Goal: Transaction & Acquisition: Book appointment/travel/reservation

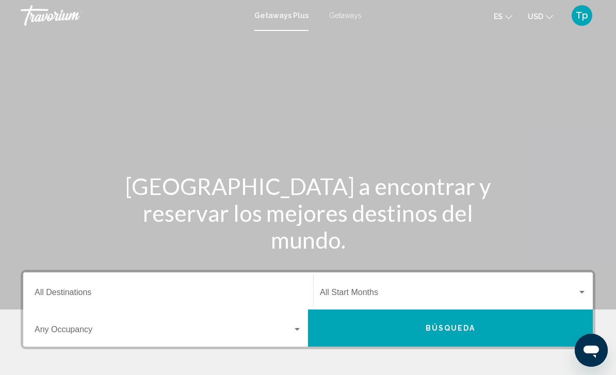
click at [543, 18] on span "USD" at bounding box center [535, 16] width 15 height 8
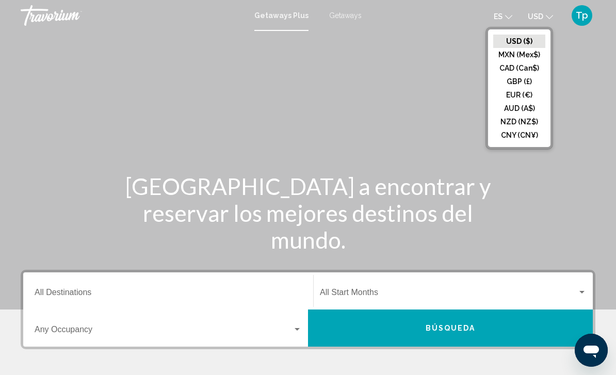
click at [528, 86] on button "GBP (£)" at bounding box center [520, 81] width 52 height 13
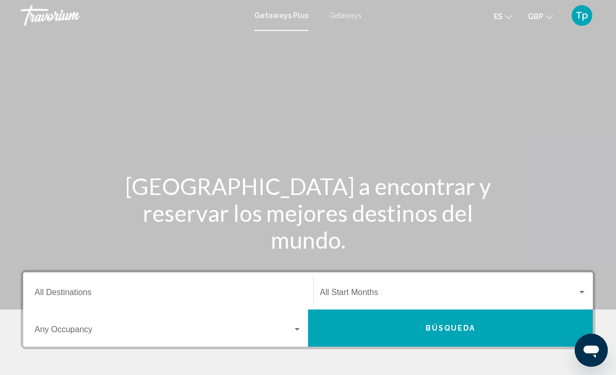
click at [351, 16] on span "Getaways" at bounding box center [345, 15] width 33 height 8
click at [152, 290] on input "Destination All Destinations" at bounding box center [168, 294] width 267 height 9
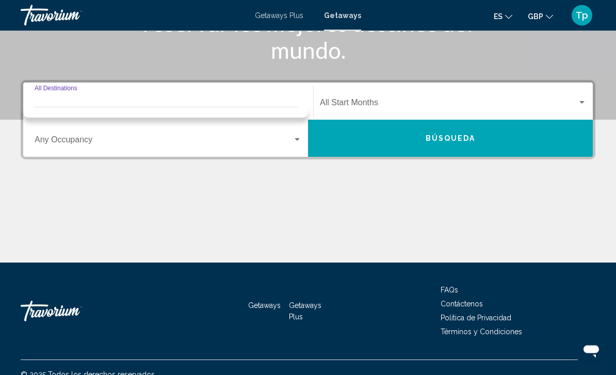
scroll to position [204, 0]
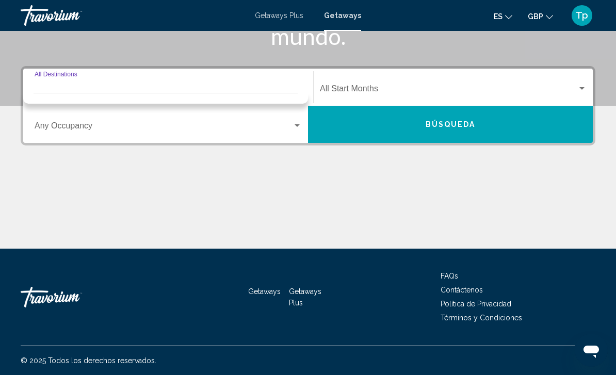
click at [123, 81] on div "Destination All Destinations" at bounding box center [168, 87] width 267 height 33
click at [69, 132] on span "Search widget" at bounding box center [164, 127] width 258 height 9
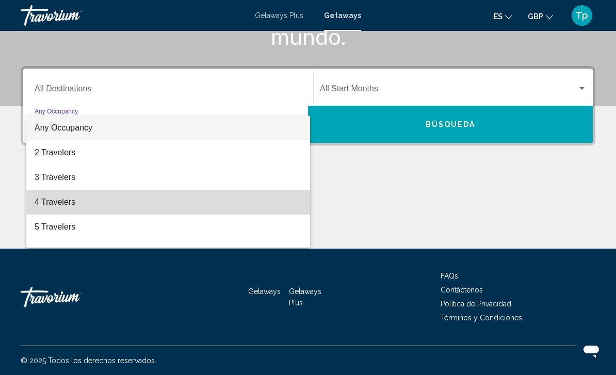
click at [66, 206] on span "4 Travelers" at bounding box center [168, 202] width 267 height 25
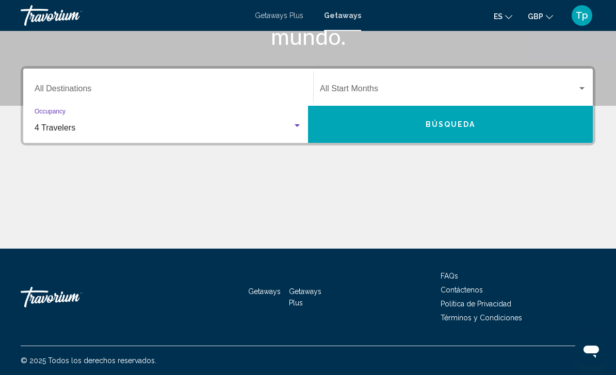
click at [354, 88] on span "Search widget" at bounding box center [449, 90] width 258 height 9
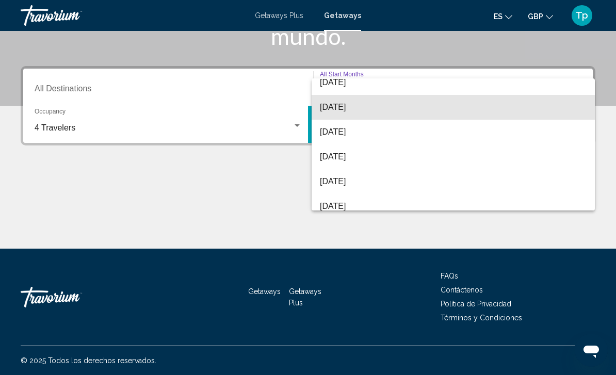
scroll to position [59, 0]
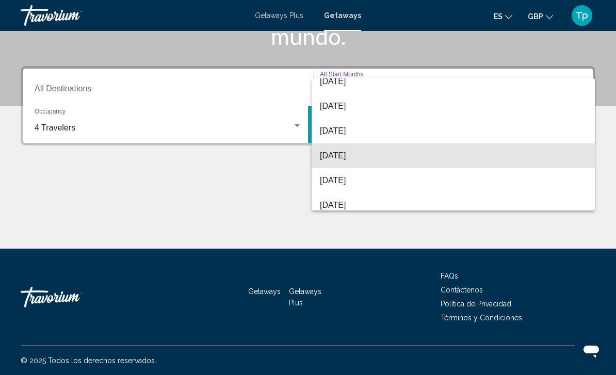
click at [354, 161] on span "[DATE]" at bounding box center [453, 156] width 267 height 25
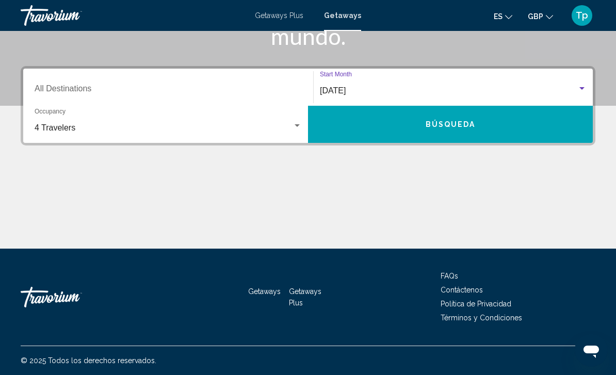
click at [102, 79] on div "Destination All Destinations" at bounding box center [168, 87] width 267 height 33
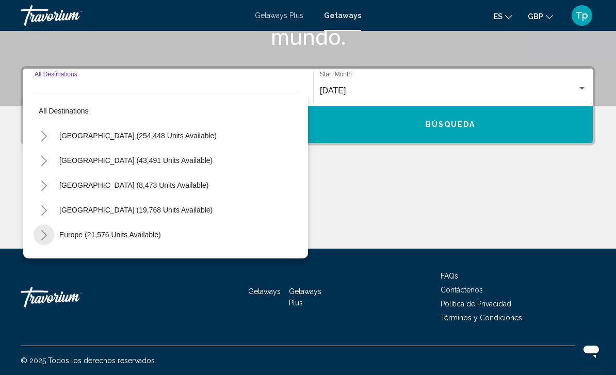
click at [50, 240] on button "Toggle Europe (21,576 units available)" at bounding box center [44, 235] width 21 height 21
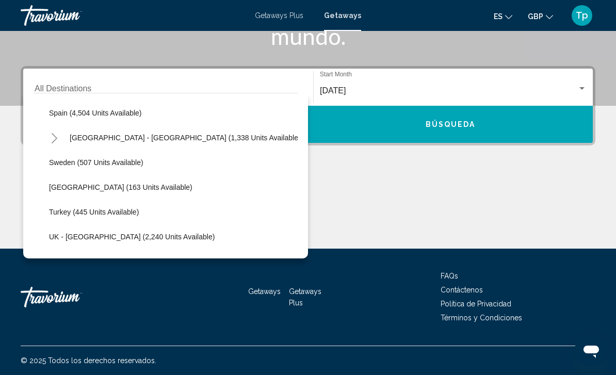
scroll to position [539, 0]
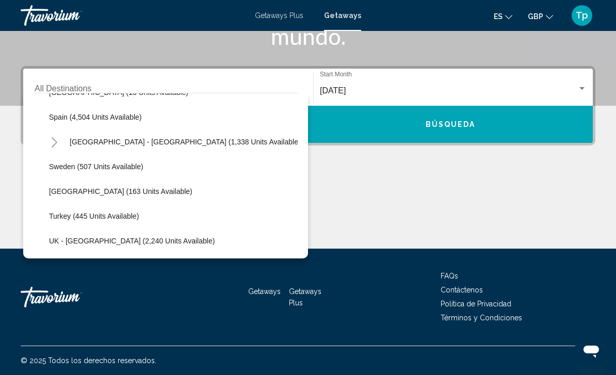
click at [187, 147] on button "[GEOGRAPHIC_DATA] - [GEOGRAPHIC_DATA] (1,338 units available)" at bounding box center [186, 142] width 242 height 24
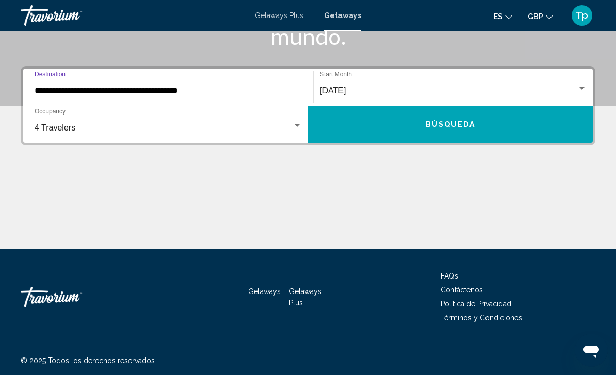
click at [44, 95] on input "**********" at bounding box center [168, 90] width 267 height 9
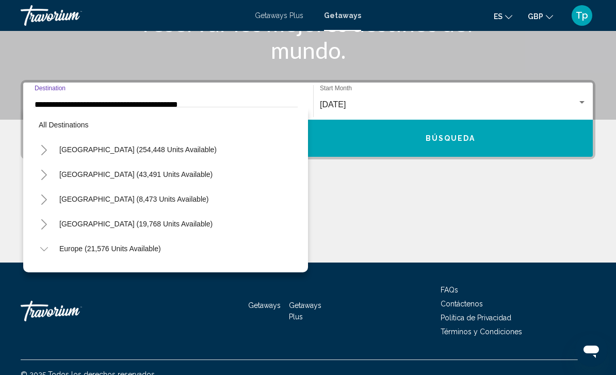
scroll to position [507, 0]
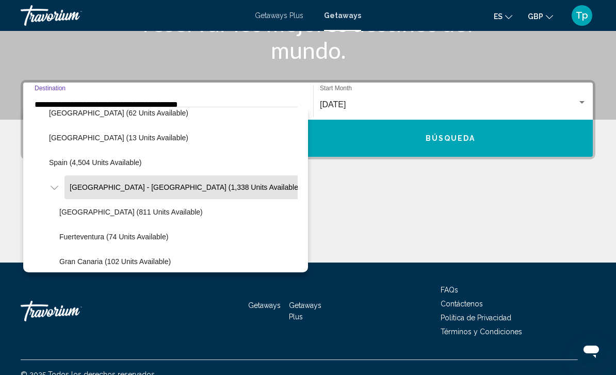
click at [52, 191] on icon "Toggle Spain - Canary Islands (1,338 units available)" at bounding box center [55, 188] width 8 height 10
click at [63, 161] on span "Spain (4,504 units available)" at bounding box center [95, 162] width 93 height 8
type input "**********"
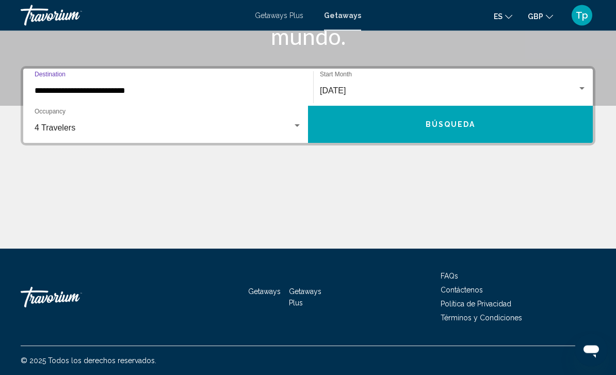
scroll to position [41, 0]
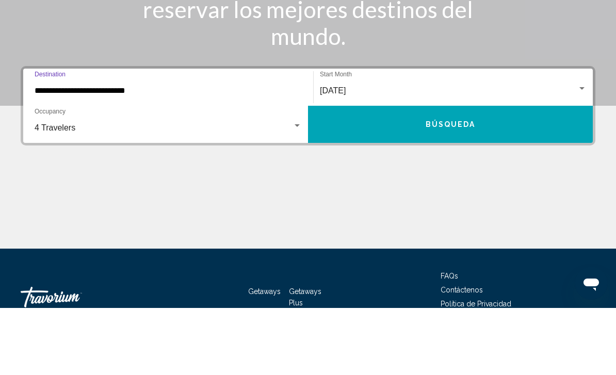
click at [418, 173] on button "Búsqueda" at bounding box center [450, 191] width 285 height 37
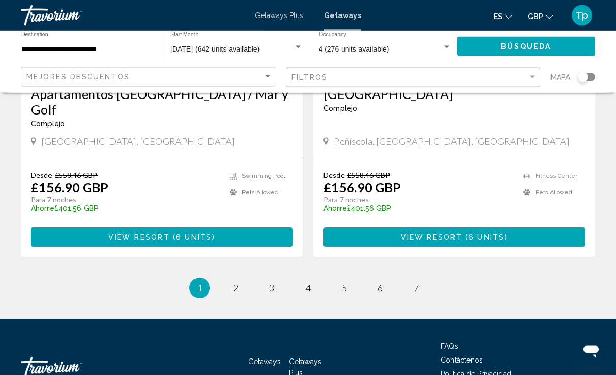
scroll to position [1999, 0]
click at [241, 279] on link "page 2" at bounding box center [236, 288] width 18 height 18
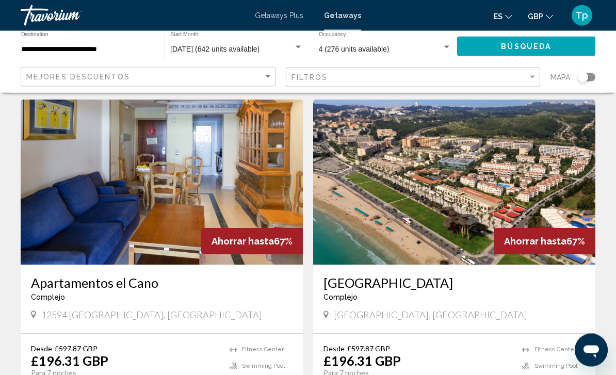
scroll to position [755, 0]
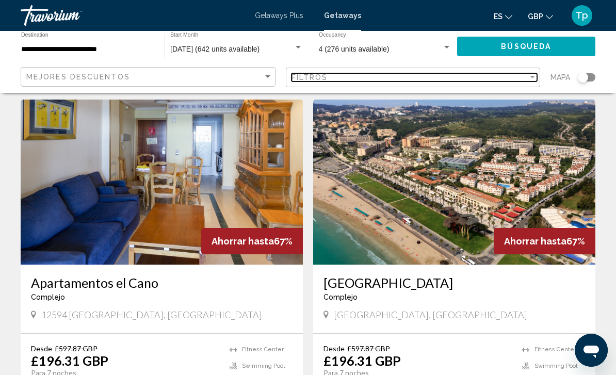
click at [332, 76] on div "Filtros" at bounding box center [410, 77] width 237 height 8
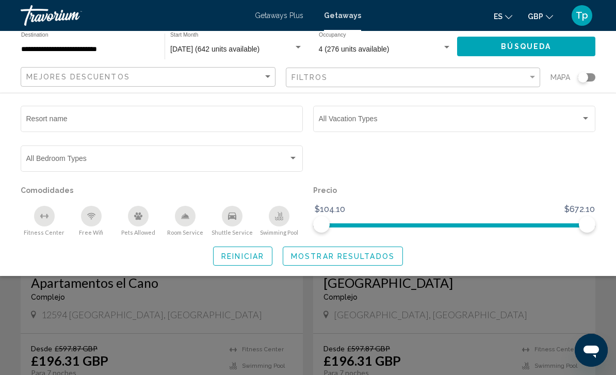
click at [344, 119] on span "Search widget" at bounding box center [450, 121] width 262 height 8
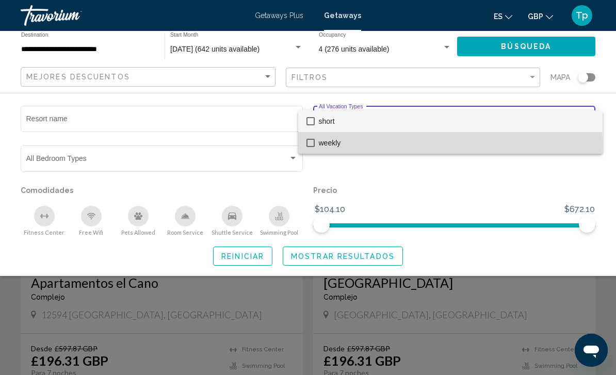
click at [332, 145] on span "weekly" at bounding box center [457, 143] width 276 height 22
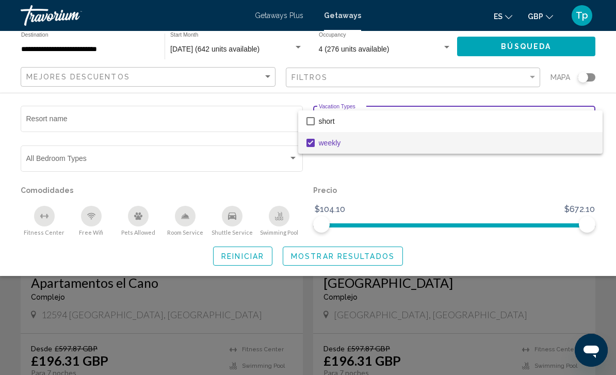
click at [354, 255] on div at bounding box center [308, 187] width 616 height 375
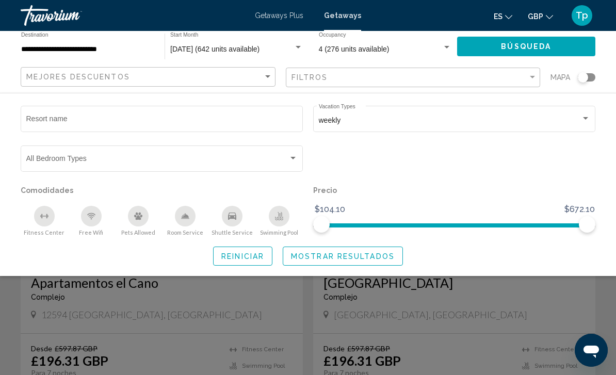
click at [366, 257] on span "Mostrar resultados" at bounding box center [343, 256] width 104 height 8
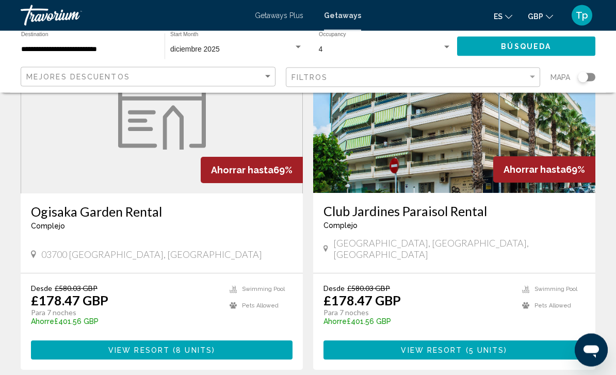
scroll to position [1886, 0]
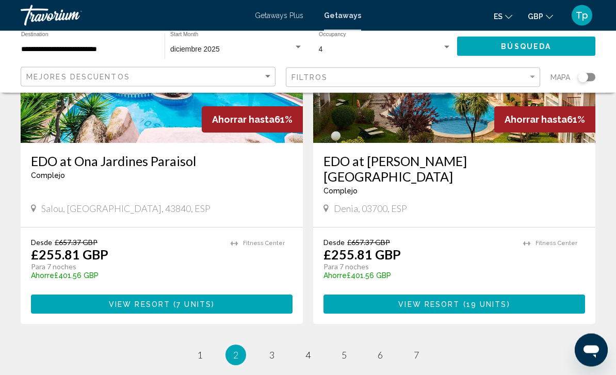
scroll to position [1952, 0]
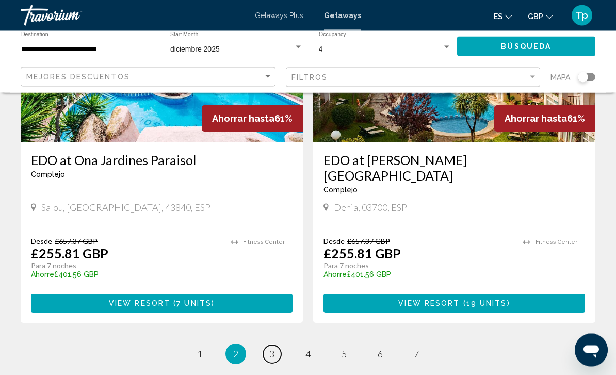
click at [275, 349] on span "3" at bounding box center [271, 354] width 5 height 11
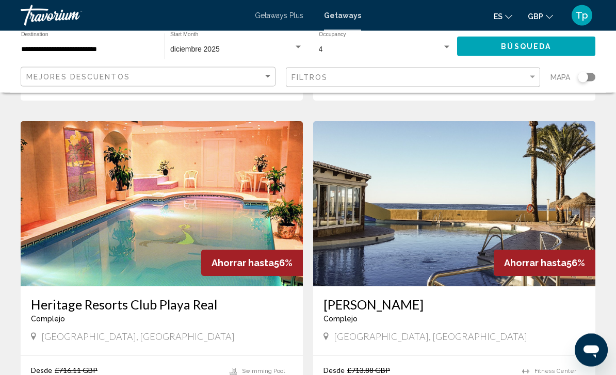
scroll to position [1826, 0]
click at [439, 212] on img "Main content" at bounding box center [454, 203] width 282 height 165
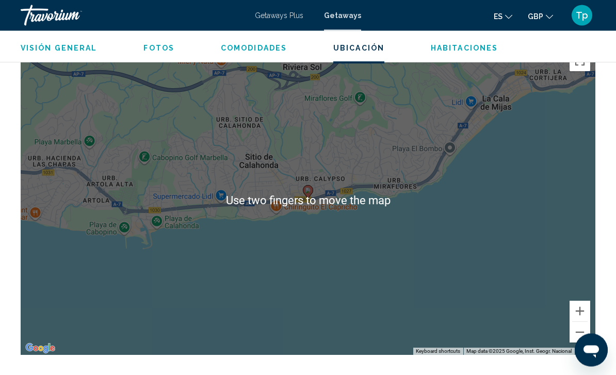
scroll to position [1565, 0]
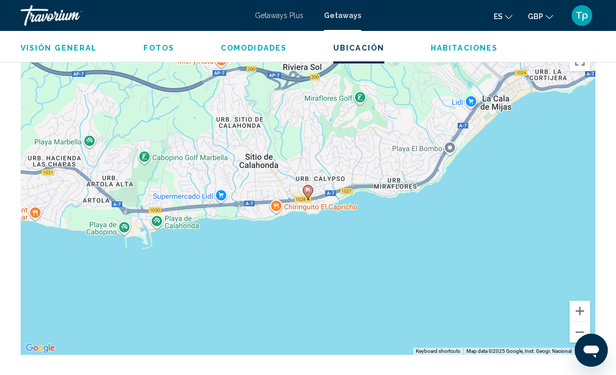
click at [576, 322] on button "Zoom out" at bounding box center [580, 332] width 21 height 21
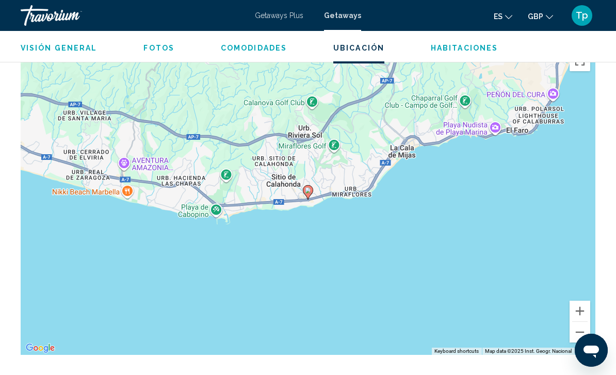
click at [580, 322] on button "Zoom out" at bounding box center [580, 332] width 21 height 21
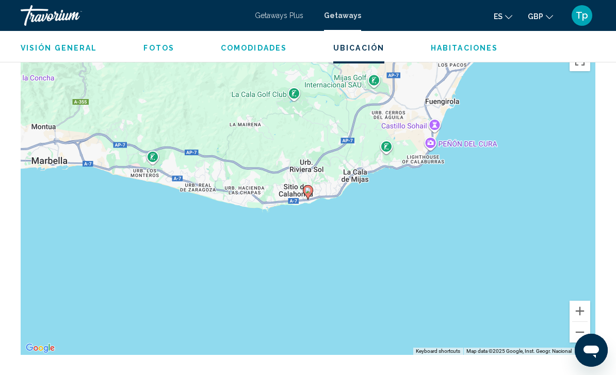
click at [582, 322] on button "Zoom out" at bounding box center [580, 332] width 21 height 21
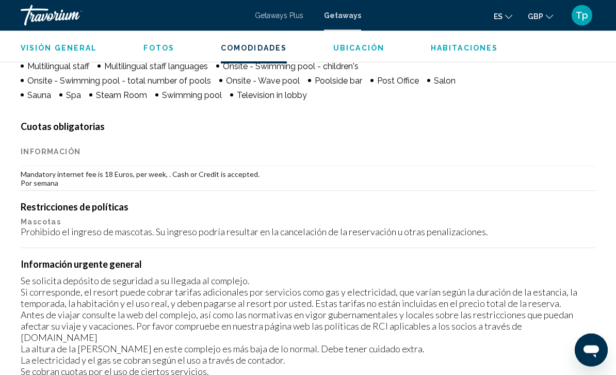
scroll to position [41, 0]
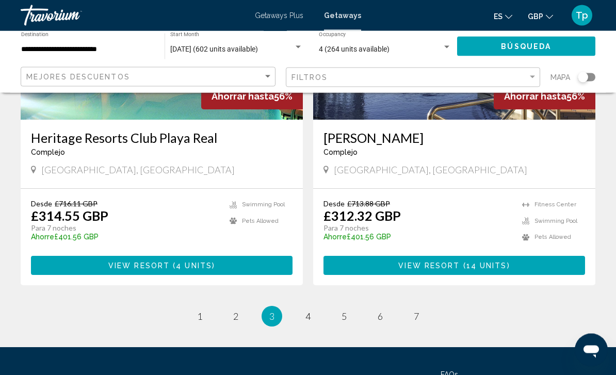
scroll to position [2010, 0]
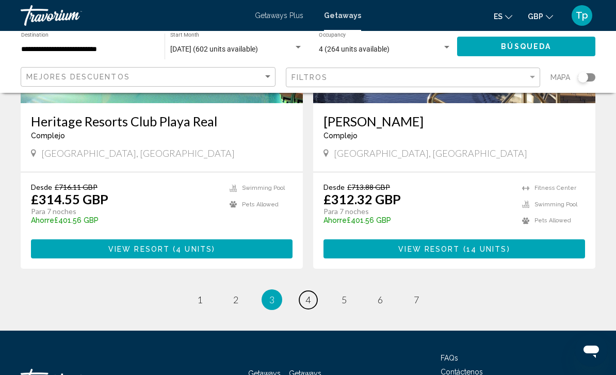
click at [312, 291] on link "page 4" at bounding box center [308, 300] width 18 height 18
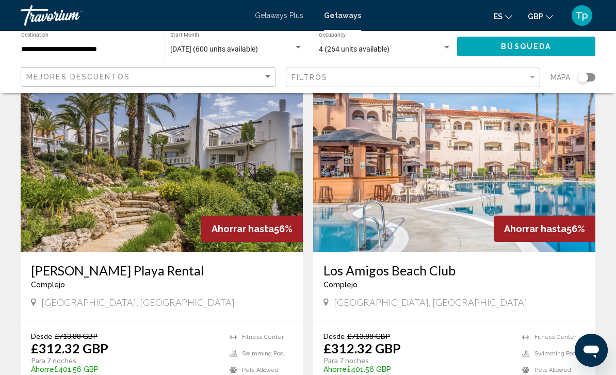
scroll to position [49, 0]
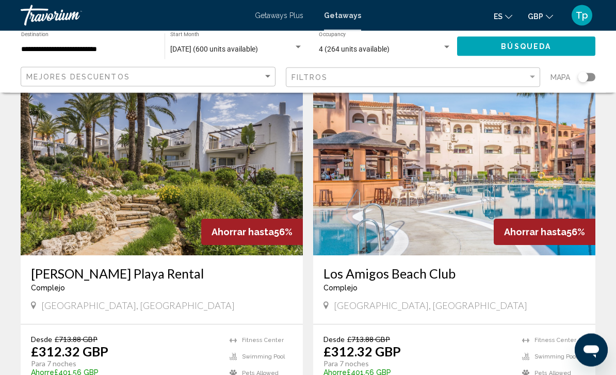
click at [440, 219] on img "Main content" at bounding box center [454, 173] width 282 height 165
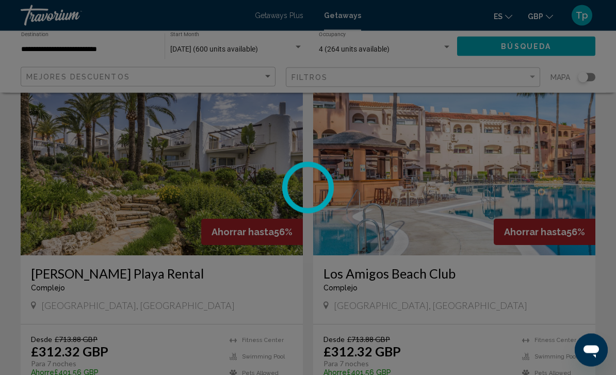
scroll to position [49, 0]
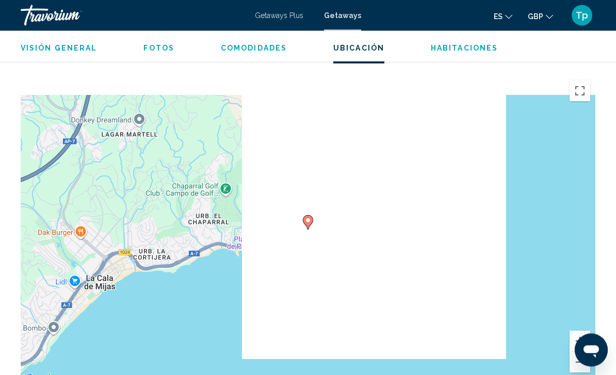
scroll to position [1794, 0]
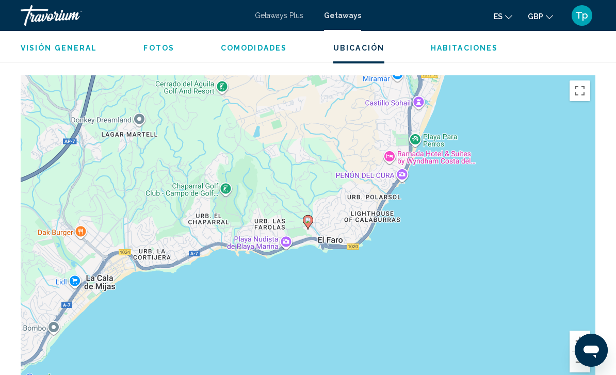
click at [580, 352] on button "Zoom out" at bounding box center [580, 362] width 21 height 21
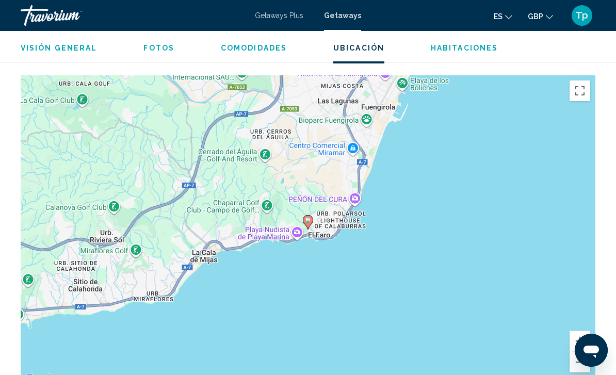
click at [578, 352] on button "Zoom out" at bounding box center [580, 362] width 21 height 21
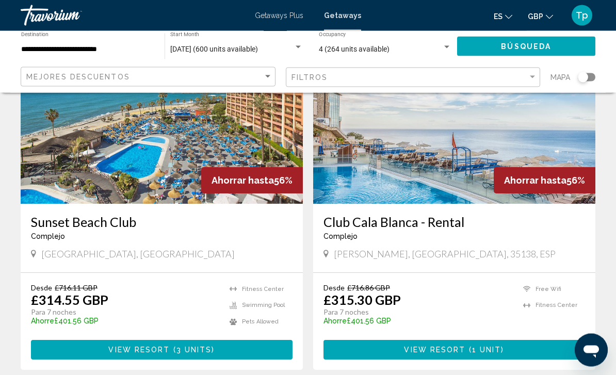
scroll to position [453, 0]
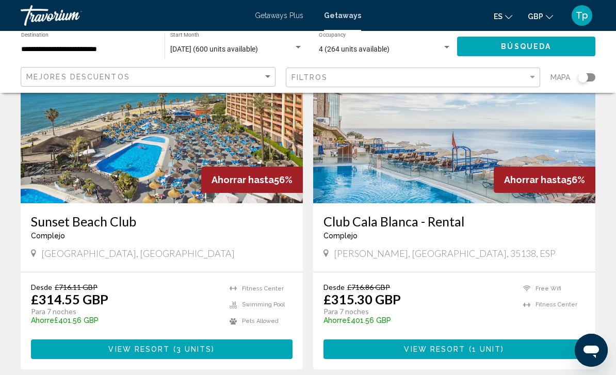
click at [39, 172] on img "Main content" at bounding box center [162, 120] width 282 height 165
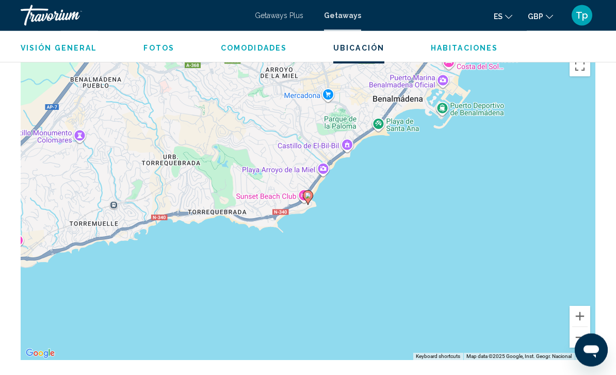
scroll to position [1664, 0]
click at [579, 333] on button "Zoom out" at bounding box center [580, 337] width 21 height 21
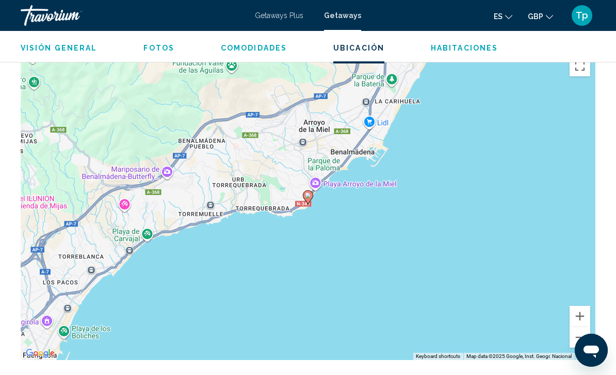
click at [582, 337] on div "To activate drag with keyboard, press Alt + Enter. Once in keyboard drag state,…" at bounding box center [308, 206] width 575 height 310
click at [579, 335] on button "Zoom out" at bounding box center [580, 337] width 21 height 21
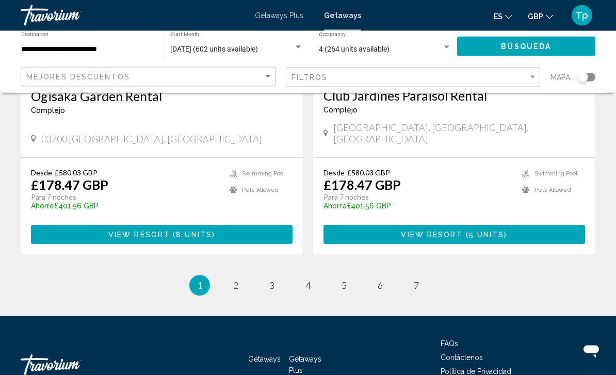
scroll to position [2010, 0]
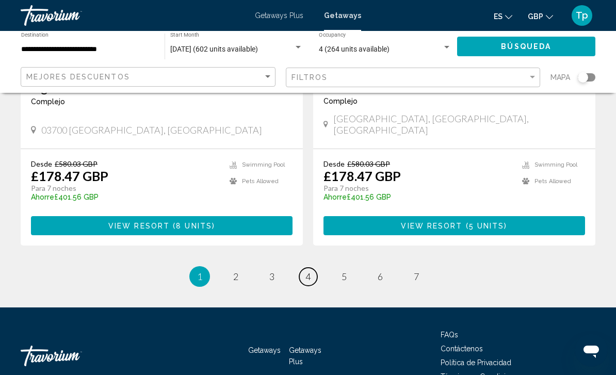
click at [315, 268] on link "page 4" at bounding box center [308, 277] width 18 height 18
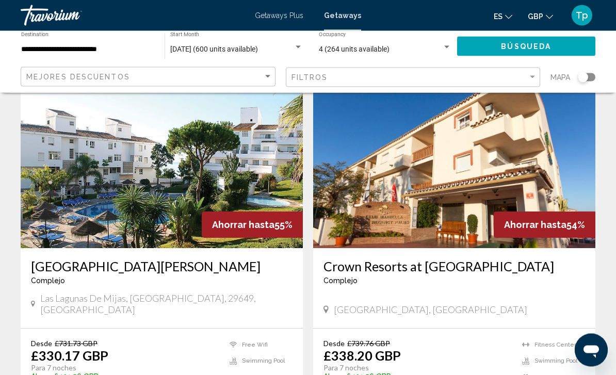
scroll to position [1474, 0]
click at [362, 177] on img "Main content" at bounding box center [454, 165] width 282 height 165
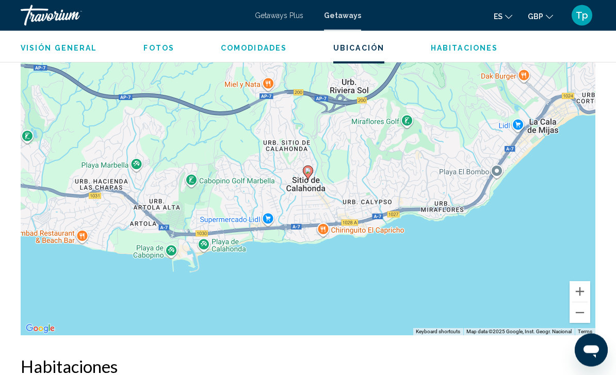
scroll to position [1670, 0]
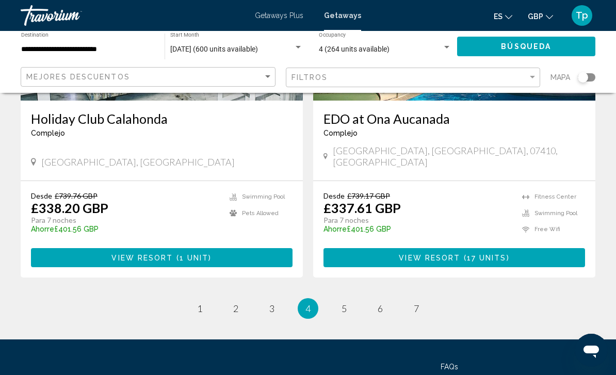
scroll to position [2010, 0]
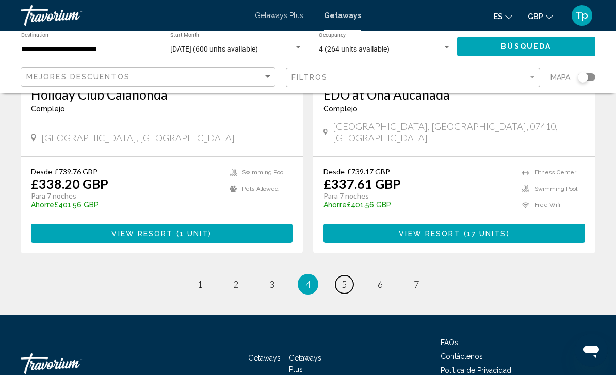
click at [345, 279] on span "5" at bounding box center [344, 284] width 5 height 11
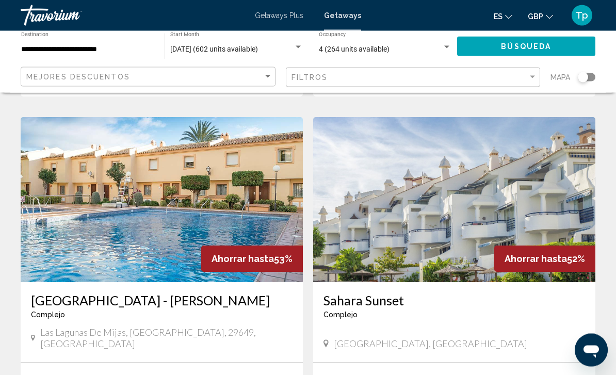
scroll to position [768, 0]
click at [51, 218] on img "Main content" at bounding box center [162, 199] width 282 height 165
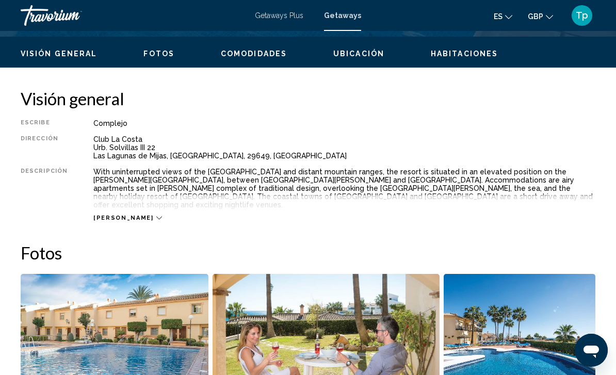
scroll to position [484, 0]
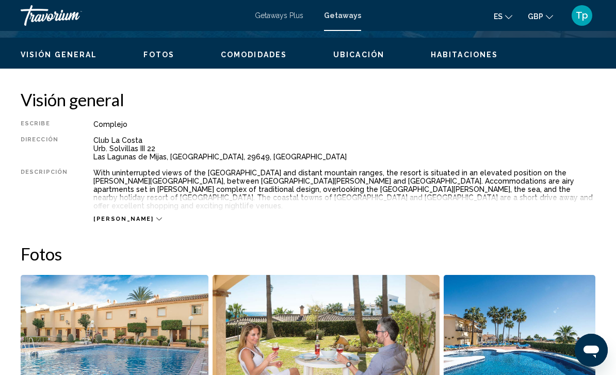
click at [107, 216] on span "[PERSON_NAME]" at bounding box center [123, 219] width 60 height 7
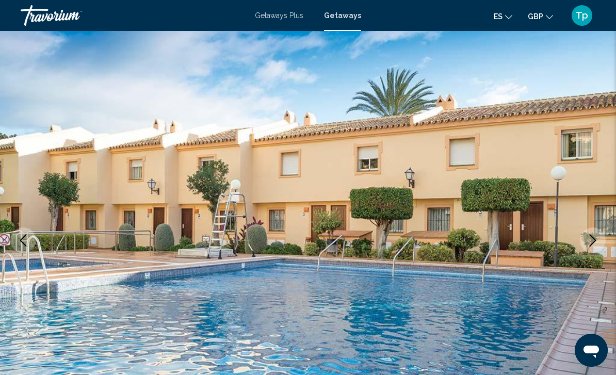
scroll to position [0, 0]
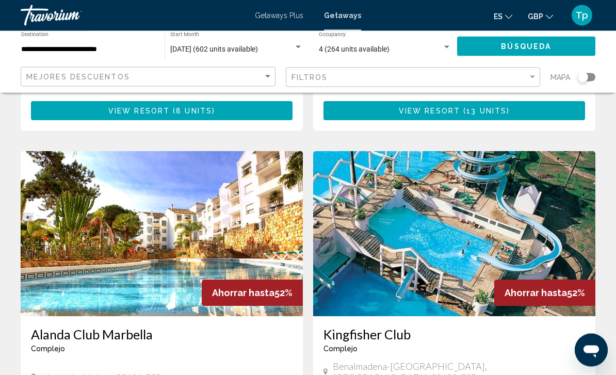
scroll to position [1098, 0]
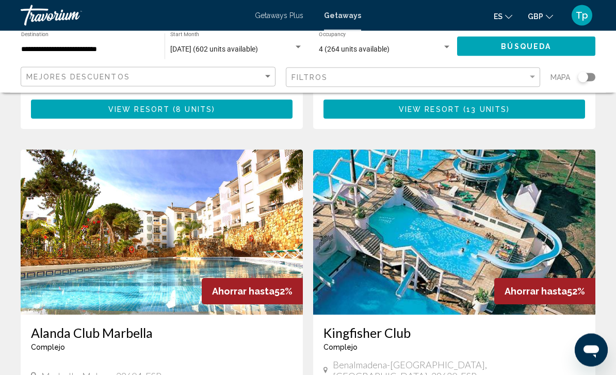
click at [385, 200] on img "Main content" at bounding box center [454, 232] width 282 height 165
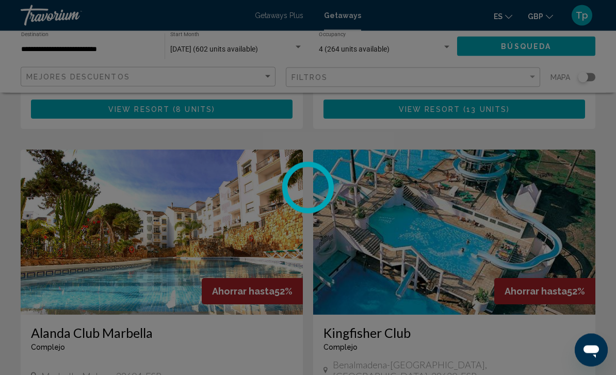
scroll to position [1099, 0]
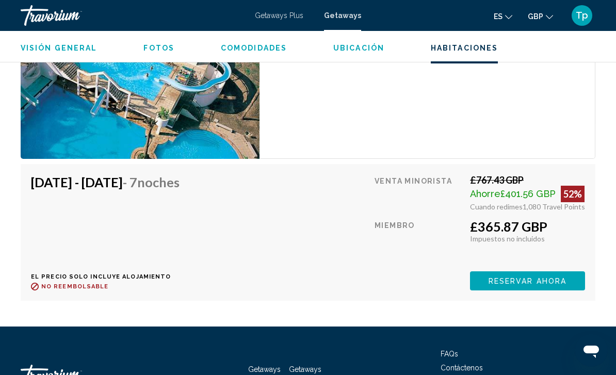
scroll to position [1855, 0]
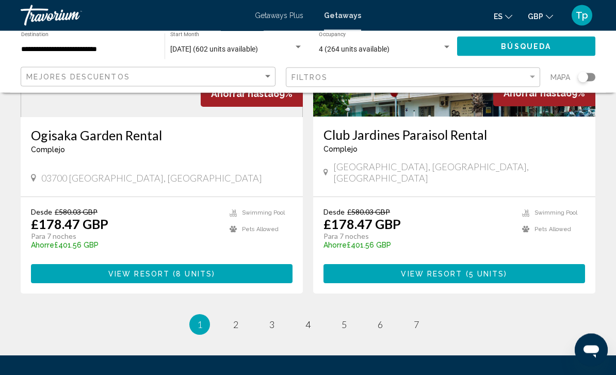
scroll to position [2010, 0]
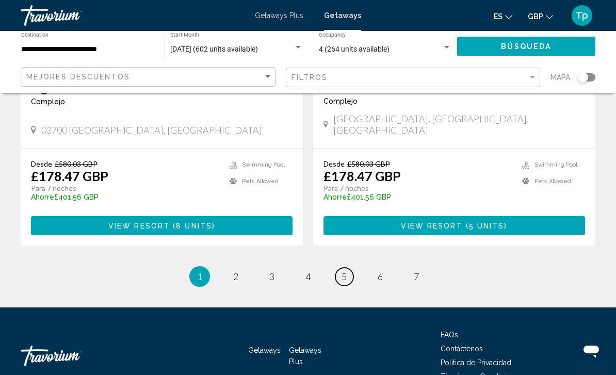
click at [350, 268] on link "page 5" at bounding box center [345, 277] width 18 height 18
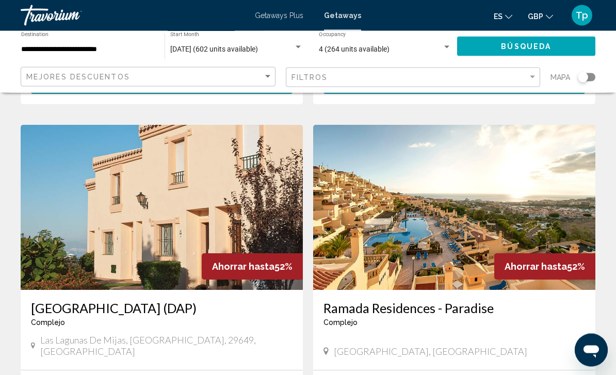
scroll to position [1489, 0]
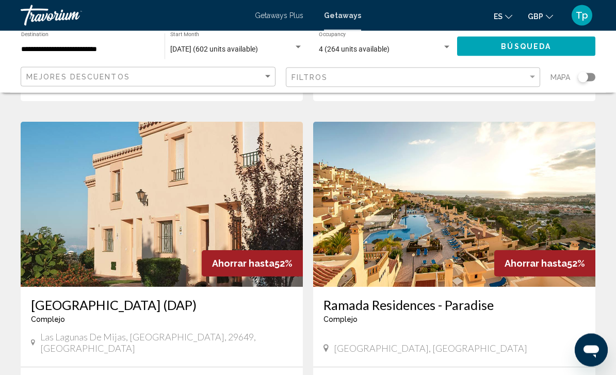
click at [45, 195] on img "Main content" at bounding box center [162, 204] width 282 height 165
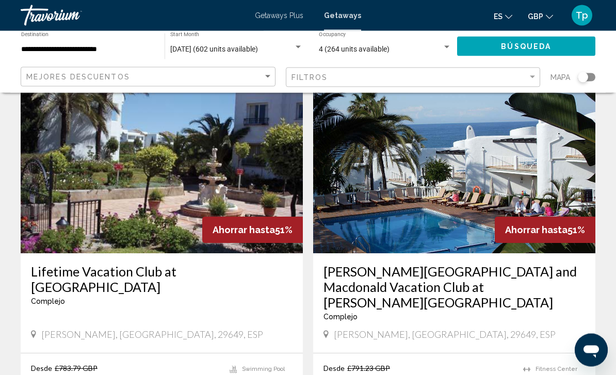
scroll to position [1894, 0]
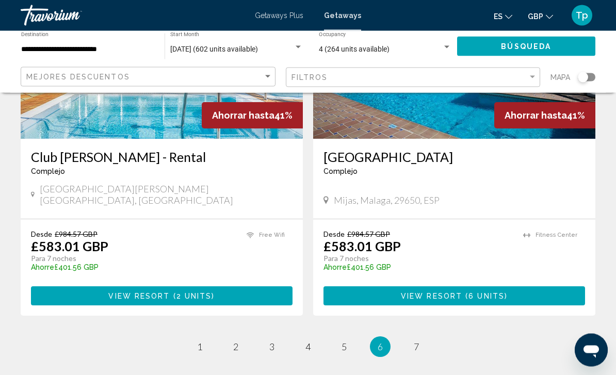
scroll to position [2041, 0]
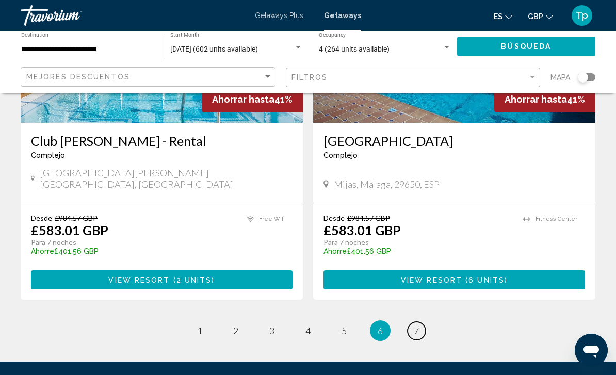
click at [414, 325] on span "7" at bounding box center [416, 330] width 5 height 11
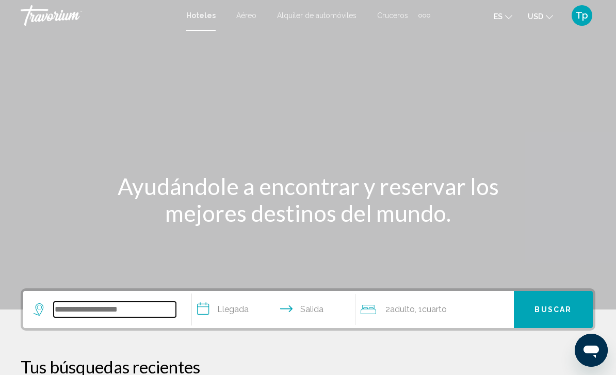
click at [64, 306] on input "Search widget" at bounding box center [115, 309] width 122 height 15
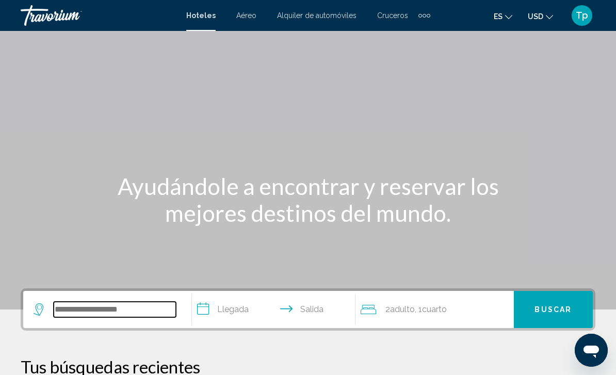
scroll to position [11, 0]
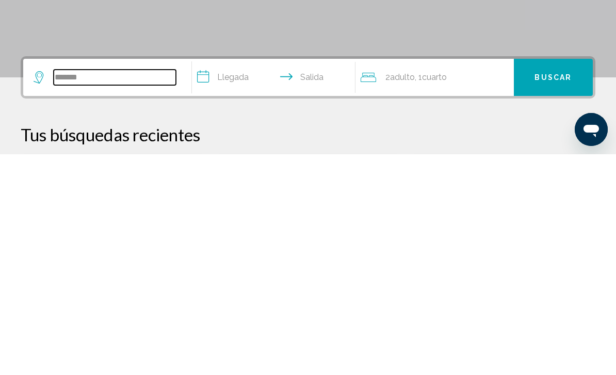
type input "******"
click at [215, 280] on input "**********" at bounding box center [276, 300] width 168 height 40
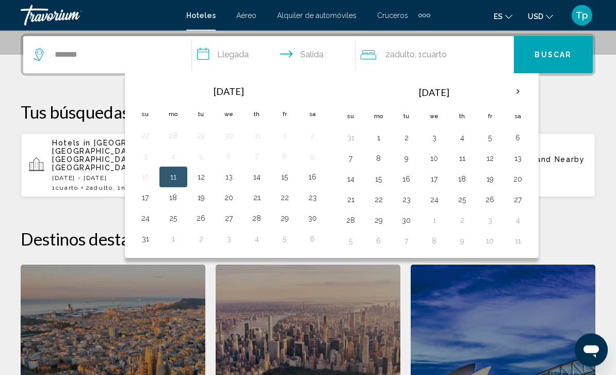
scroll to position [255, 0]
click at [512, 86] on th "Next month" at bounding box center [518, 92] width 28 height 23
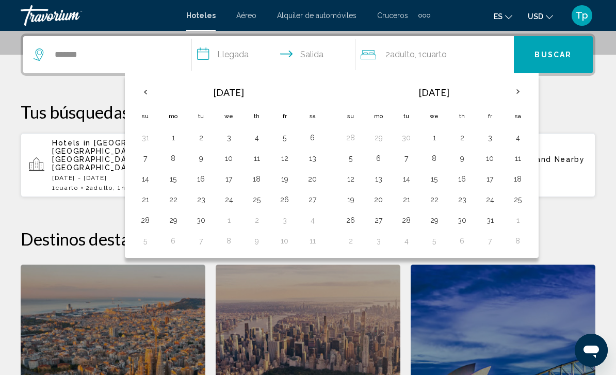
click at [509, 91] on th "Next month" at bounding box center [518, 92] width 28 height 23
click at [513, 90] on th "Next month" at bounding box center [518, 92] width 28 height 23
click at [513, 91] on th "Next month" at bounding box center [518, 92] width 28 height 23
click at [513, 92] on th "Next month" at bounding box center [518, 92] width 28 height 23
click at [509, 92] on th "Next month" at bounding box center [518, 92] width 28 height 23
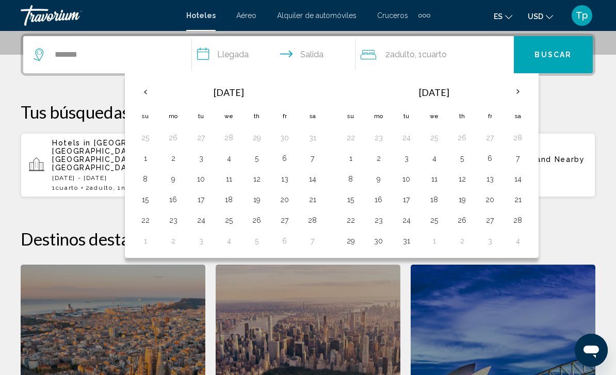
click at [507, 94] on th "Next month" at bounding box center [518, 92] width 28 height 23
click at [306, 215] on button "28" at bounding box center [313, 220] width 17 height 14
click at [511, 138] on button "4" at bounding box center [518, 138] width 17 height 14
type input "**********"
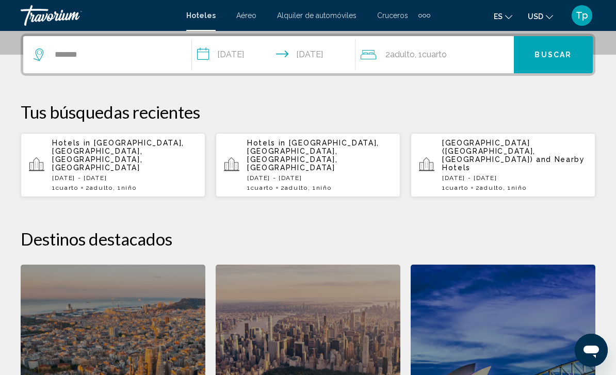
click at [419, 56] on span ", 1 Cuarto habitaciones" at bounding box center [431, 54] width 32 height 14
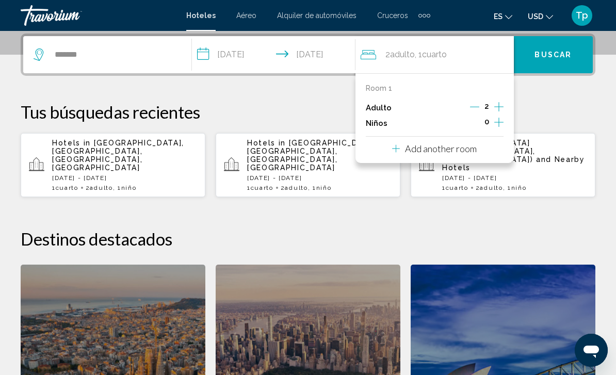
click at [495, 127] on button "Increment children" at bounding box center [499, 123] width 9 height 15
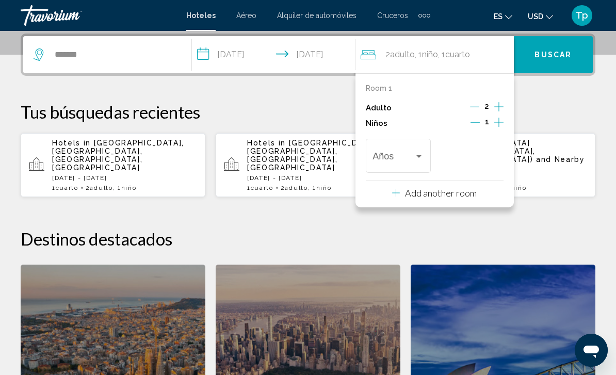
click at [496, 128] on button "Increment children" at bounding box center [499, 123] width 9 height 15
click at [393, 158] on span "Travelers: 2 adults, 2 children" at bounding box center [394, 158] width 42 height 10
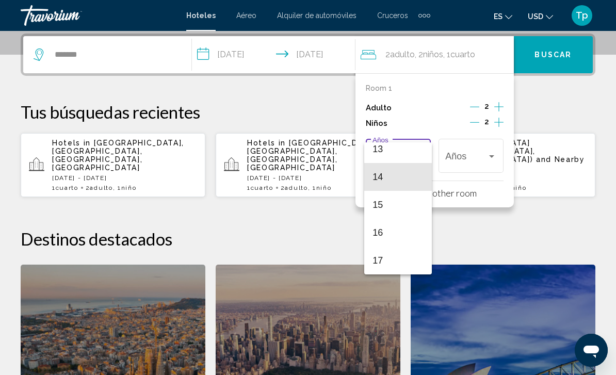
scroll to position [370, 0]
click at [488, 149] on div at bounding box center [308, 187] width 616 height 375
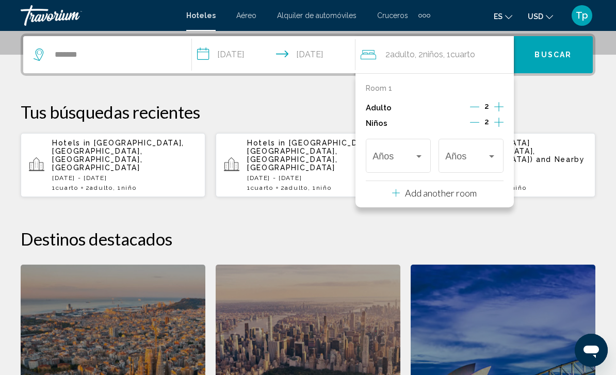
click at [488, 158] on div "Travelers: 2 adults, 2 children" at bounding box center [491, 156] width 9 height 8
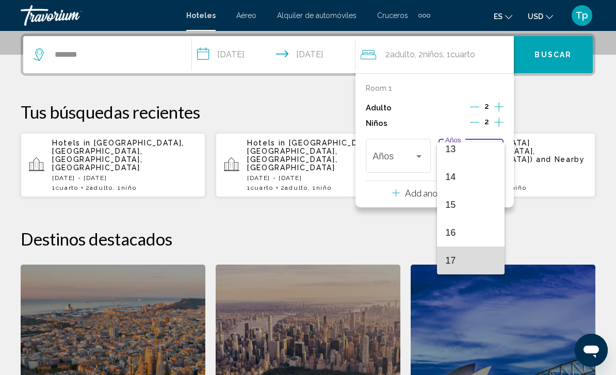
click at [459, 265] on span "17" at bounding box center [471, 261] width 51 height 28
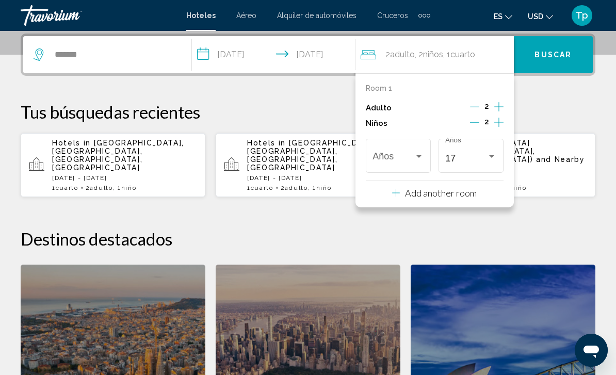
click at [542, 41] on button "Buscar" at bounding box center [553, 54] width 79 height 37
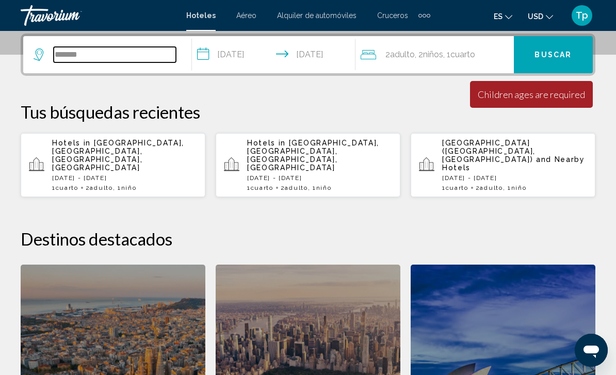
click at [98, 53] on input "******" at bounding box center [115, 54] width 122 height 15
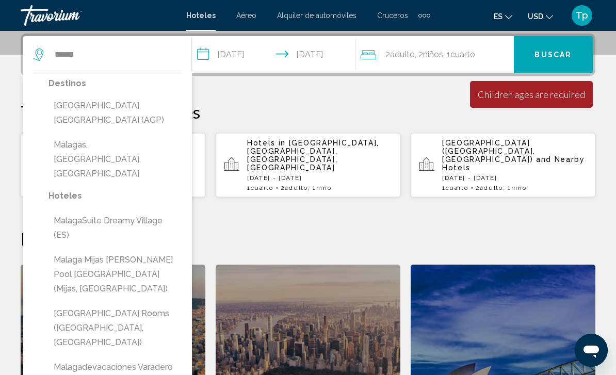
click at [117, 108] on button "Malaga, Spain (AGP)" at bounding box center [115, 113] width 133 height 34
type input "**********"
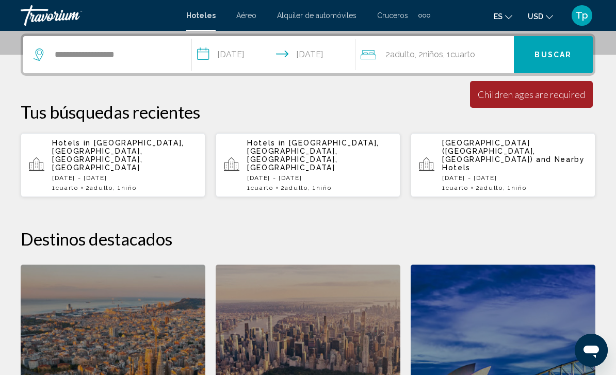
click at [556, 52] on span "Buscar" at bounding box center [553, 55] width 37 height 8
click at [454, 56] on span ", 1 Cuarto habitaciones" at bounding box center [459, 54] width 32 height 14
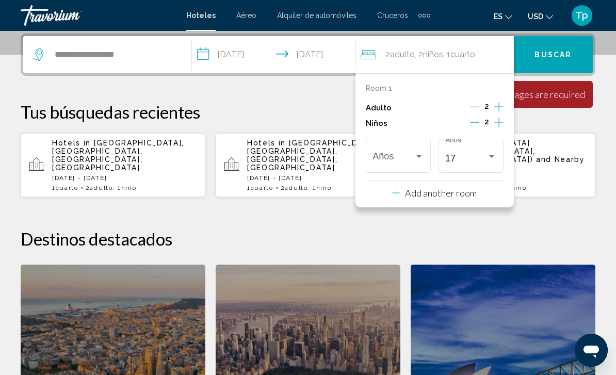
click at [414, 153] on span "Travelers: 2 adults, 2 children" at bounding box center [394, 158] width 42 height 10
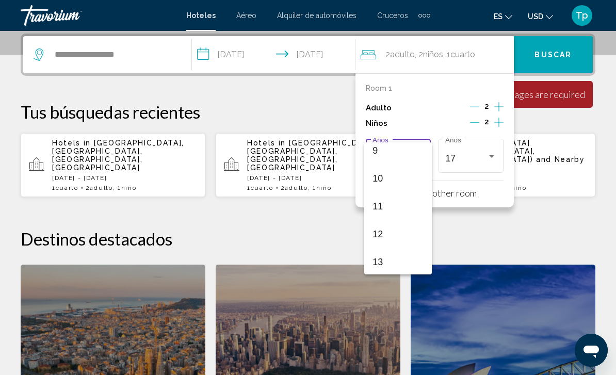
scroll to position [258, 0]
click at [386, 263] on span "13" at bounding box center [398, 261] width 51 height 28
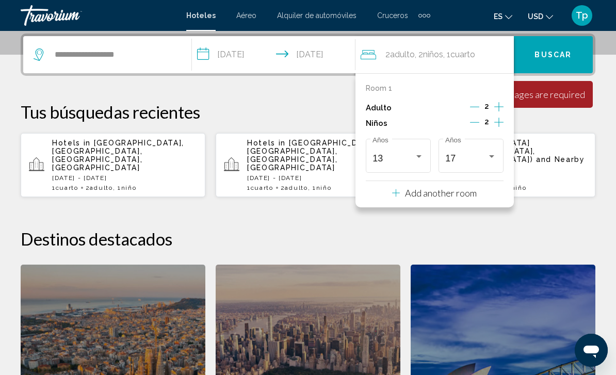
click at [555, 56] on span "Buscar" at bounding box center [553, 55] width 37 height 8
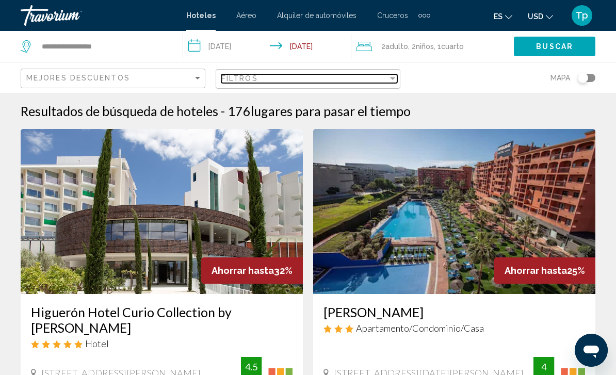
click at [392, 76] on div "Filter" at bounding box center [392, 78] width 9 height 8
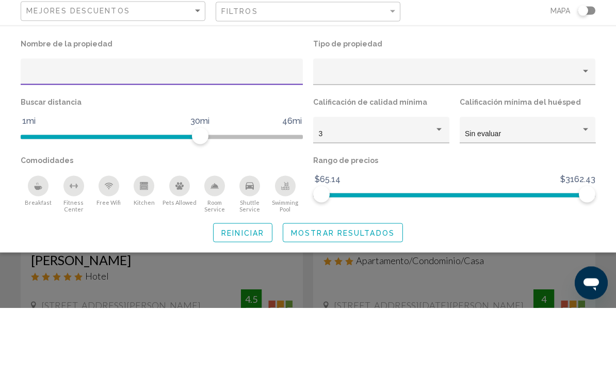
click at [435, 197] on div "3" at bounding box center [381, 201] width 125 height 8
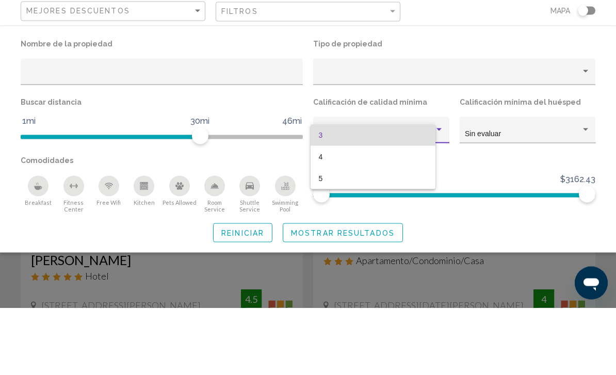
scroll to position [68, 0]
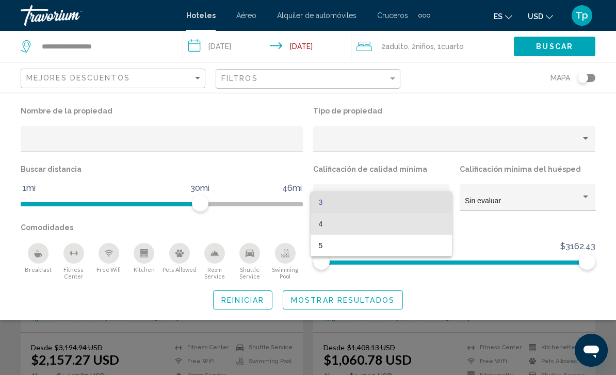
click at [340, 230] on span "4" at bounding box center [381, 224] width 125 height 22
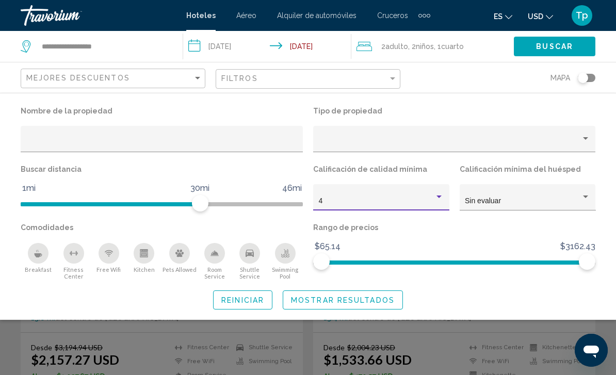
click at [285, 256] on icon "Swimming Pool" at bounding box center [285, 255] width 8 height 2
click at [249, 255] on icon "Shuttle Service" at bounding box center [250, 253] width 8 height 7
click at [140, 262] on div "Kitchen" at bounding box center [144, 253] width 21 height 21
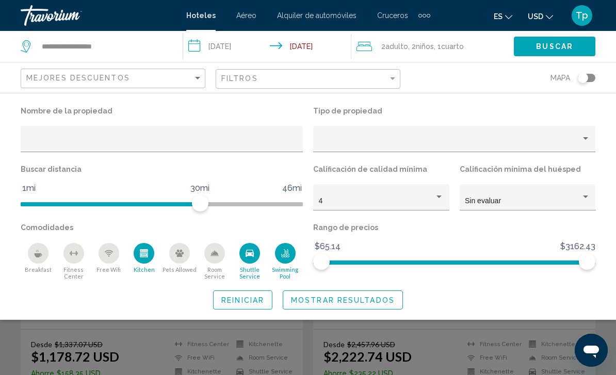
click at [107, 254] on icon "Free Wifi" at bounding box center [109, 253] width 8 height 8
click at [68, 258] on div "Fitness Center" at bounding box center [73, 253] width 21 height 21
click at [352, 303] on span "Mostrar resultados" at bounding box center [343, 300] width 104 height 8
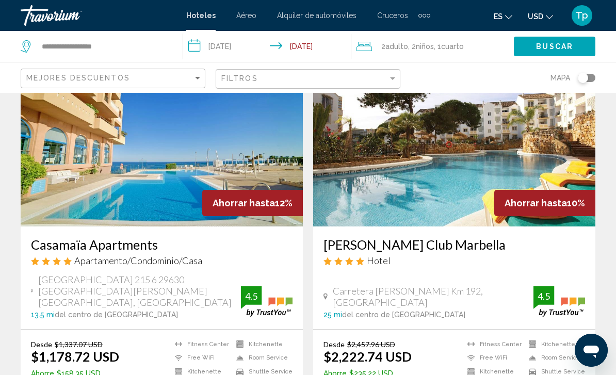
click at [555, 49] on span "Buscar" at bounding box center [554, 47] width 37 height 8
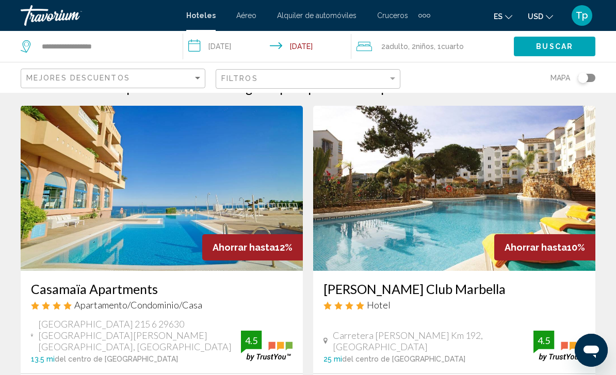
scroll to position [21, 0]
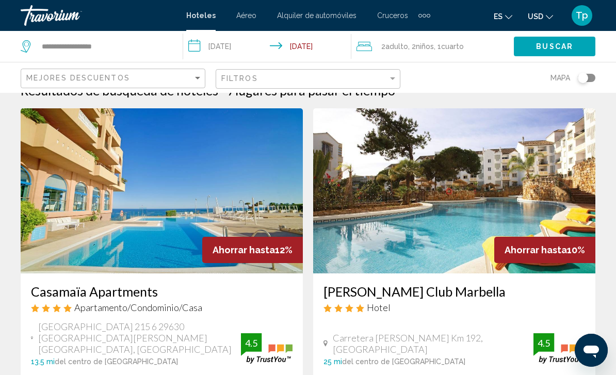
click at [540, 19] on span "USD" at bounding box center [535, 16] width 15 height 8
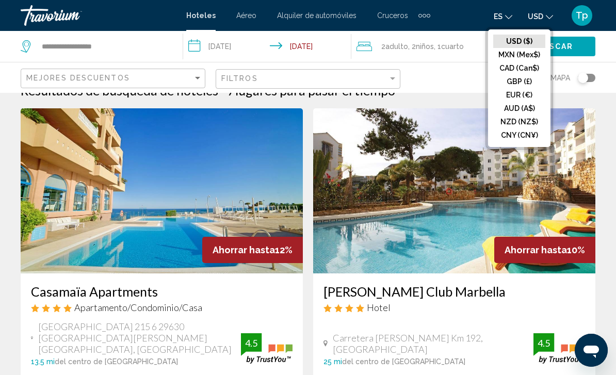
click at [523, 86] on button "GBP (£)" at bounding box center [520, 81] width 52 height 13
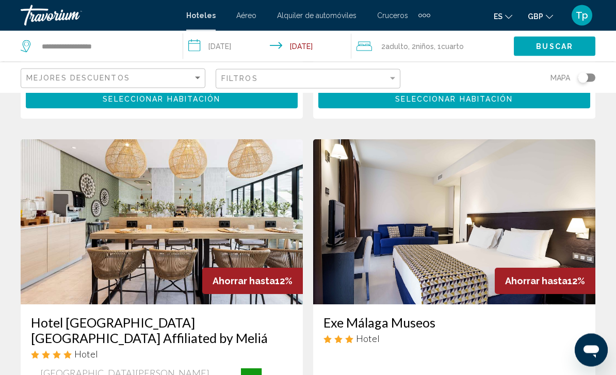
scroll to position [1865, 0]
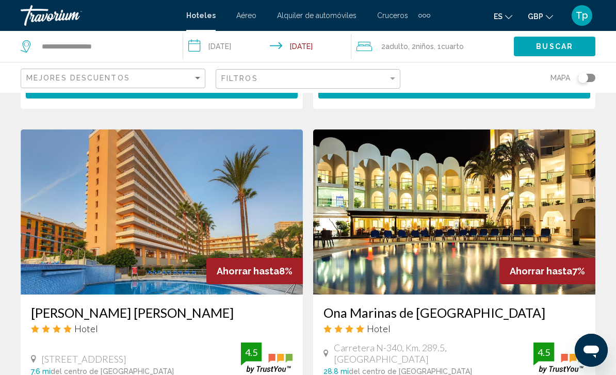
scroll to position [1894, 0]
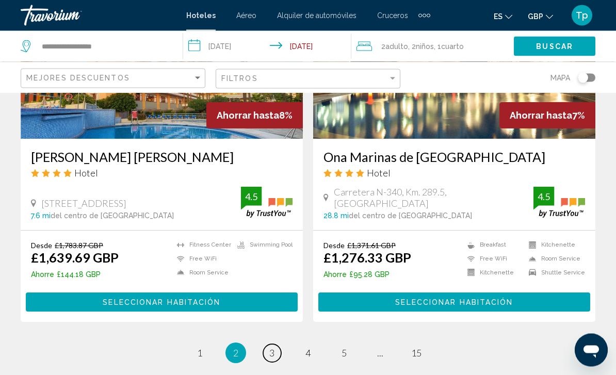
click at [277, 345] on link "page 3" at bounding box center [272, 354] width 18 height 18
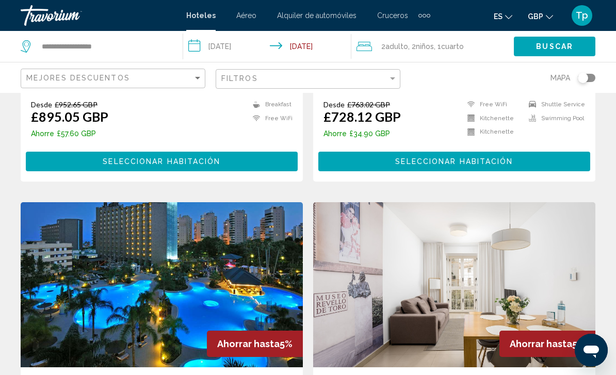
scroll to position [1028, 0]
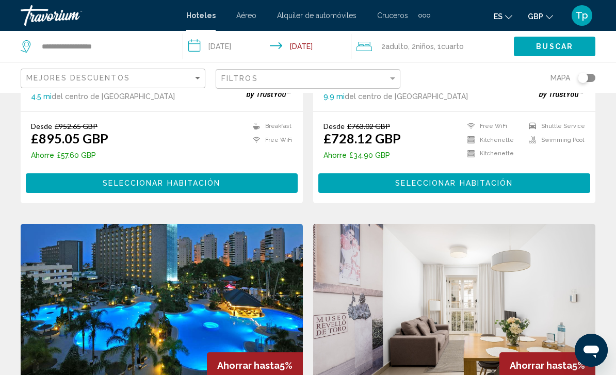
click at [197, 322] on img "Main content" at bounding box center [162, 306] width 282 height 165
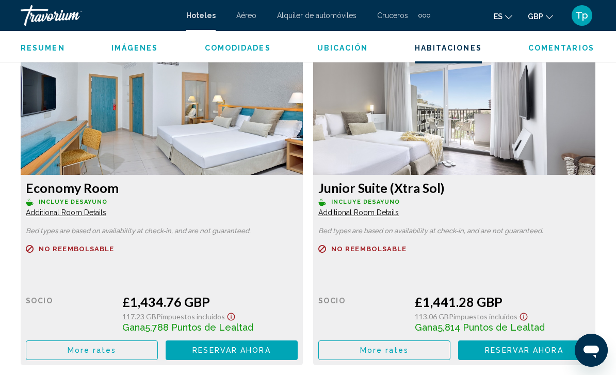
scroll to position [1945, 0]
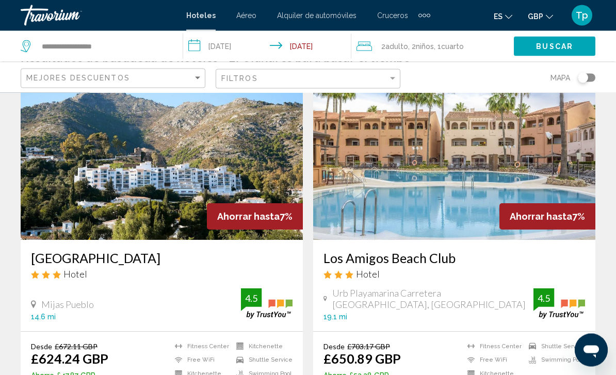
scroll to position [22, 0]
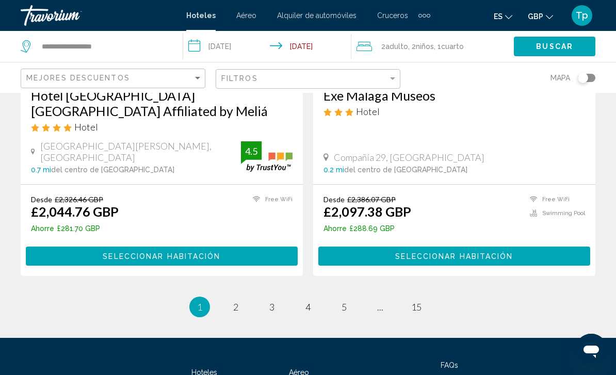
scroll to position [2076, 0]
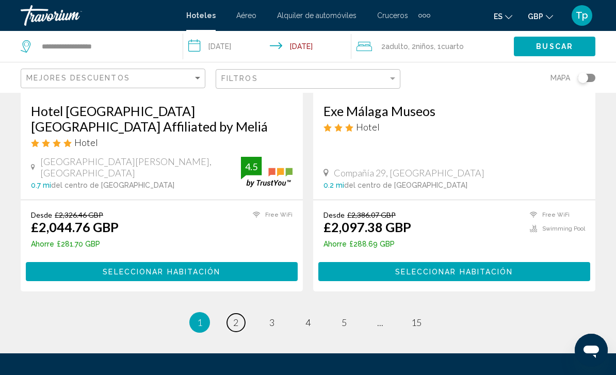
click at [240, 314] on link "page 2" at bounding box center [236, 323] width 18 height 18
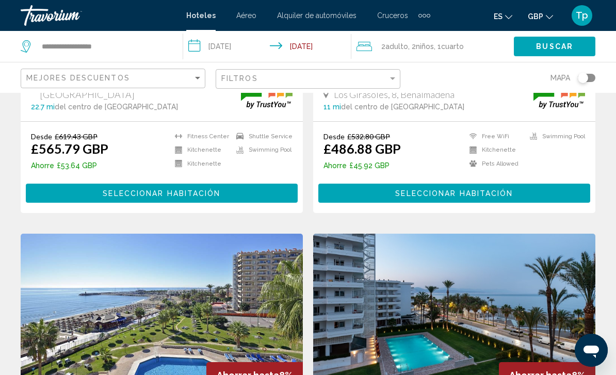
scroll to position [658, 0]
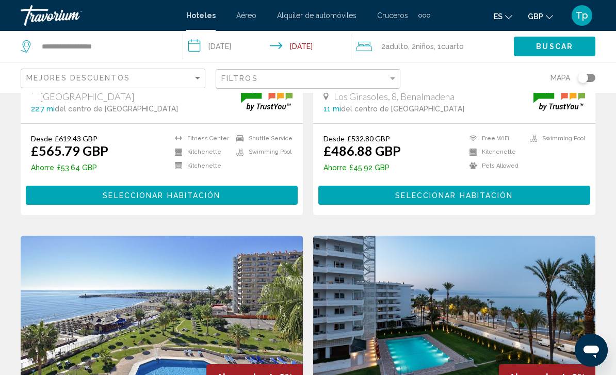
click at [261, 297] on img "Main content" at bounding box center [162, 318] width 282 height 165
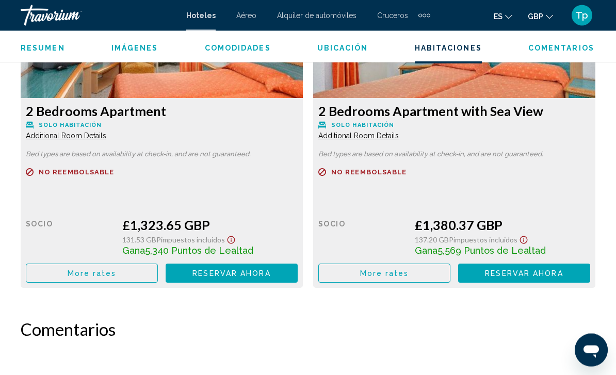
scroll to position [2360, 0]
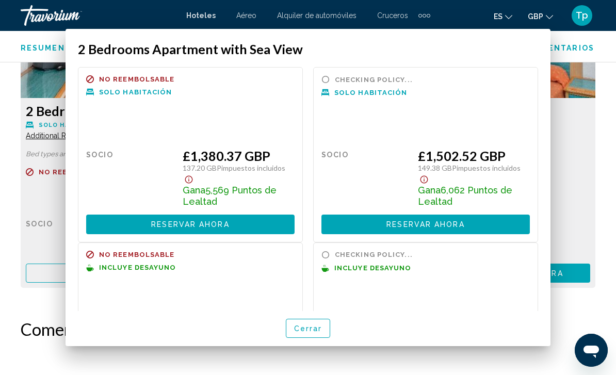
scroll to position [0, 0]
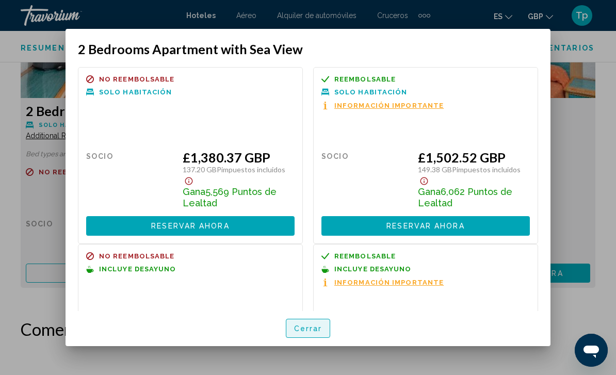
click at [309, 333] on span "Cerrar" at bounding box center [308, 329] width 28 height 8
